Goal: Complete application form

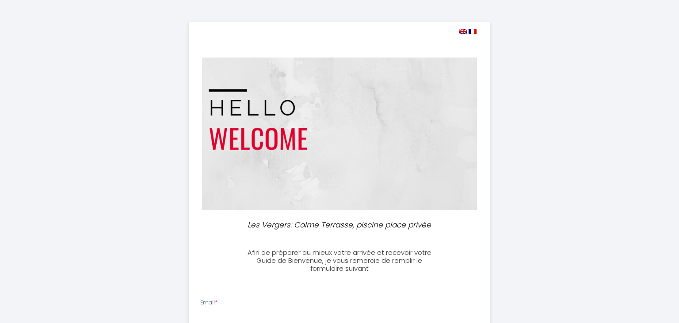
select select
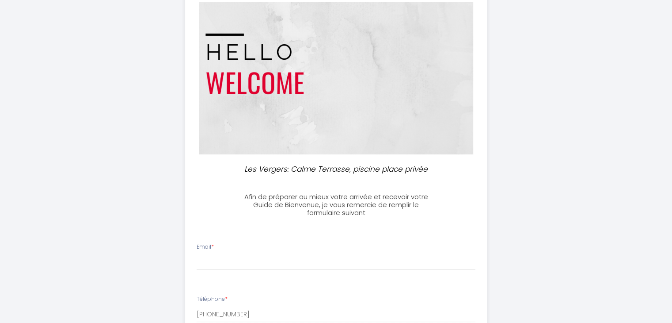
scroll to position [68, 0]
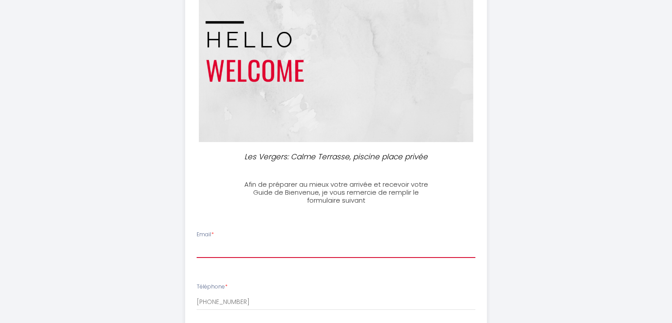
click at [219, 242] on input "Email *" at bounding box center [336, 250] width 279 height 16
type input "[PERSON_NAME][EMAIL_ADDRESS][PERSON_NAME][DOMAIN_NAME]"
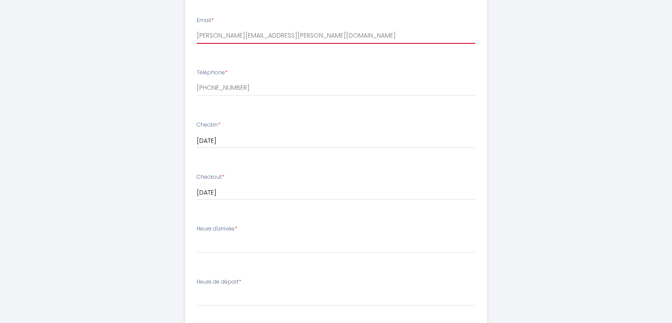
scroll to position [282, 0]
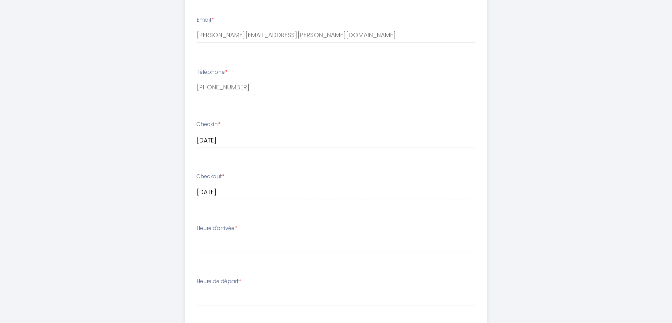
click at [237, 232] on label "Heure d'arrivée *" at bounding box center [217, 228] width 41 height 8
click at [237, 226] on span "*" at bounding box center [236, 228] width 3 height 8
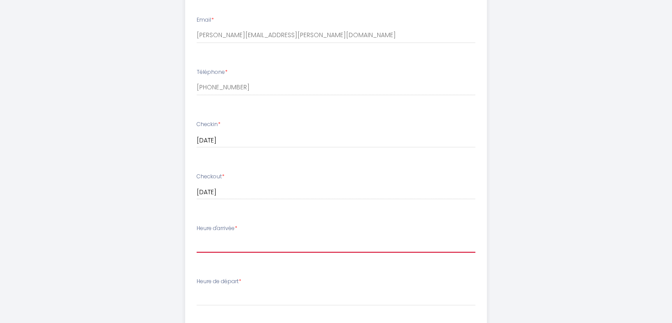
click at [221, 247] on select "16:00 16:30 17:00 17:30 18:00 18:30 19:00 19:30 20:00 20:30 21:00 21:30 22:00 2…" at bounding box center [336, 244] width 279 height 17
select select "16:00"
click at [197, 236] on select "16:00 16:30 17:00 17:30 18:00 18:30 19:00 19:30 20:00 20:30 21:00 21:30 22:00 2…" at bounding box center [336, 244] width 279 height 17
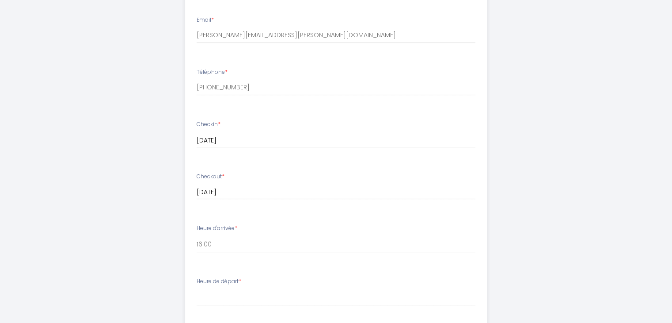
click at [241, 281] on span "*" at bounding box center [240, 281] width 3 height 8
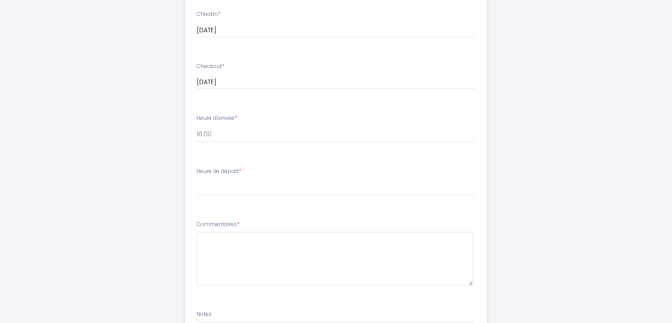
scroll to position [392, 0]
click at [234, 172] on label "Heure de départ *" at bounding box center [219, 172] width 45 height 8
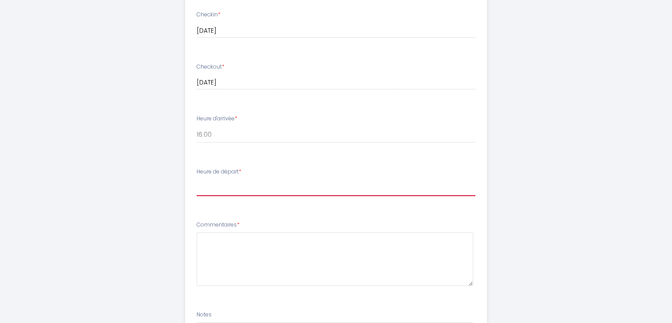
click at [201, 192] on select "00:00 00:30 01:00 01:30 02:00 02:30 03:00 03:30 04:00 04:30 05:00 05:30 06:00 0…" at bounding box center [336, 187] width 279 height 17
select select "10:00"
click at [197, 179] on select "00:00 00:30 01:00 01:30 02:00 02:30 03:00 03:30 04:00 04:30 05:00 05:30 06:00 0…" at bounding box center [336, 187] width 279 height 17
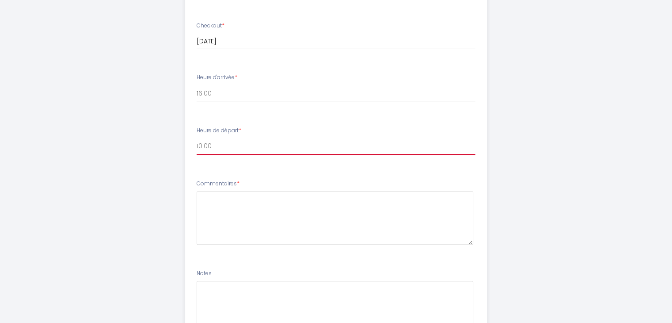
scroll to position [433, 0]
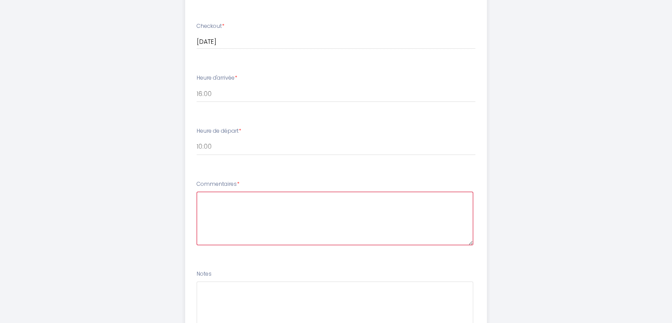
click at [202, 206] on textarea at bounding box center [335, 217] width 277 height 53
type textarea "P"
type textarea "E"
click at [378, 203] on textarea "Bonjour, est-ce que vous allez nous envoyer le code d'accés" at bounding box center [335, 217] width 277 height 53
click at [390, 201] on textarea "Bonjour, est-ce que vous allez nous envoyer le code d'accès" at bounding box center [335, 217] width 277 height 53
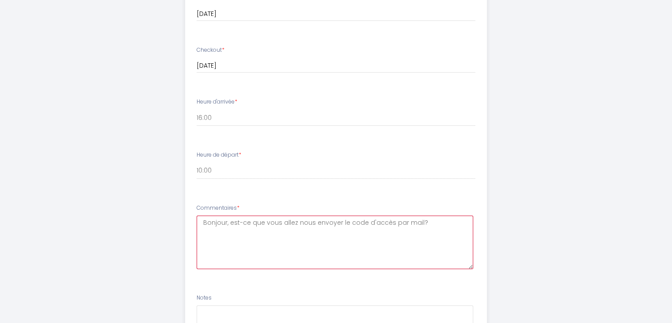
scroll to position [409, 0]
click at [217, 239] on textarea "Bonjour, est-ce que vous allez nous envoyer le code d'accès par mail? Bonne soi…" at bounding box center [335, 241] width 277 height 53
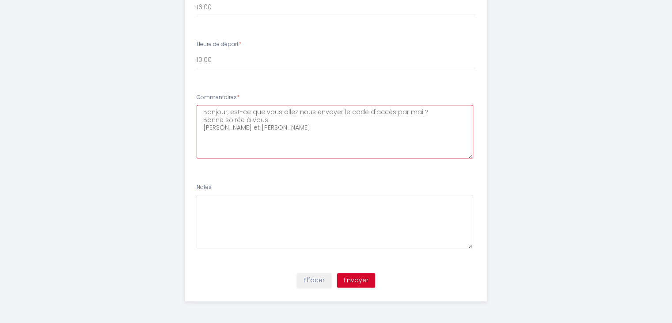
click at [421, 113] on textarea "Bonjour, est-ce que vous allez nous envoyer le code d'accès par mail? Bonne soi…" at bounding box center [335, 131] width 277 height 53
click at [387, 111] on textarea "Bonjour, est-ce que vous allez nous envoyer le code d'accès par mail? Et combie…" at bounding box center [335, 131] width 277 height 53
click at [352, 120] on textarea "Bonjour, est-ce que vous allez nous envoyer le code d'accès de l'appartement pa…" at bounding box center [335, 131] width 277 height 53
type textarea "Bonjour, est-ce que vous allez nous envoyer le code d'accès de l'appartement pa…"
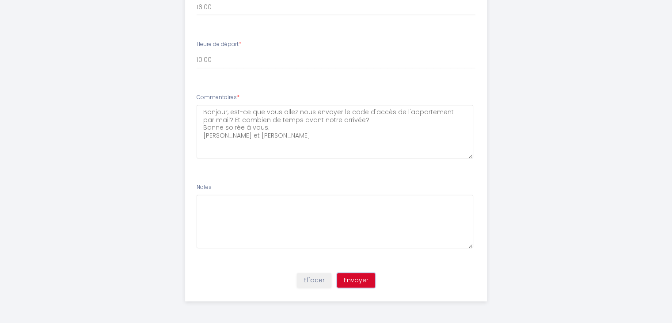
click at [362, 280] on button "Envoyer" at bounding box center [356, 280] width 38 height 15
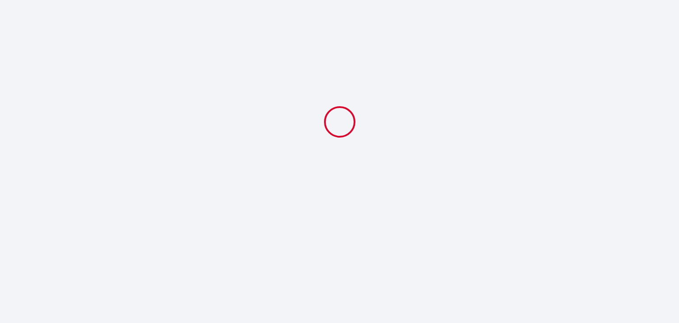
select select "10:00"
